Goal: Task Accomplishment & Management: Complete application form

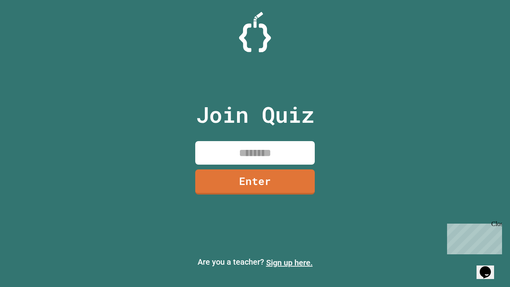
click at [289, 262] on link "Sign up here." at bounding box center [289, 263] width 47 height 10
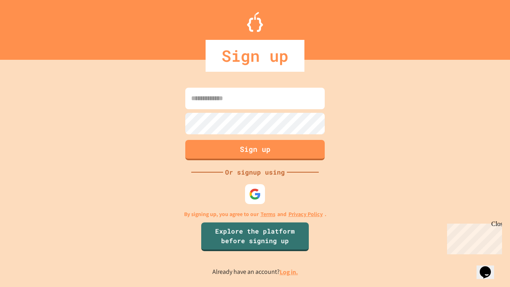
click at [289, 272] on link "Log in." at bounding box center [288, 272] width 18 height 8
